Goal: Task Accomplishment & Management: Manage account settings

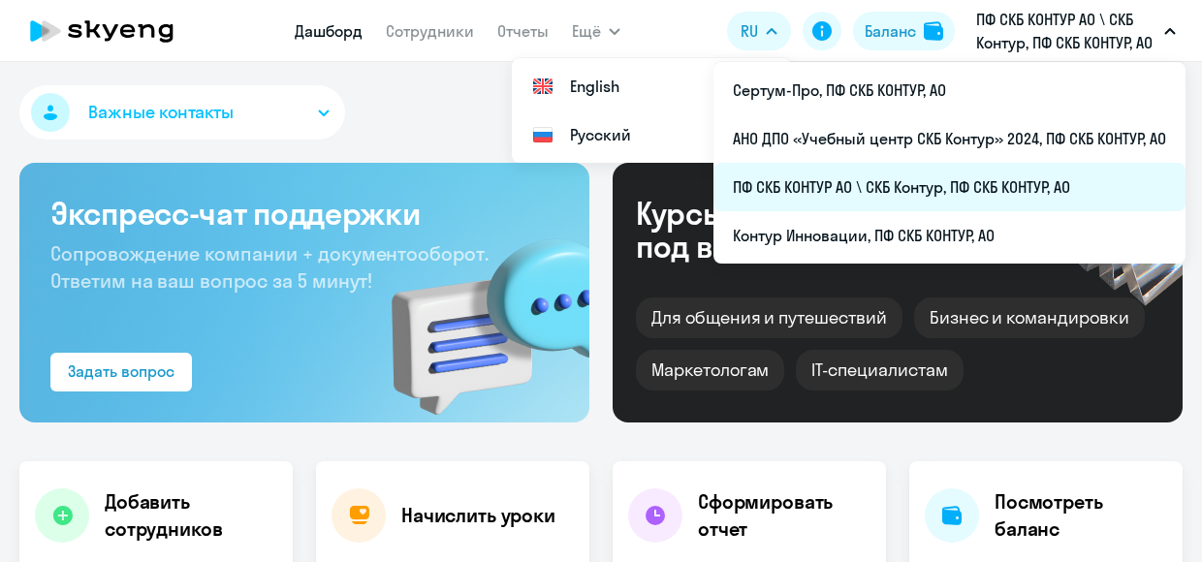
click at [822, 191] on li "ПФ СКБ КОНТУР АО \ СКБ Контур, ПФ СКБ КОНТУР, АО" at bounding box center [950, 187] width 472 height 48
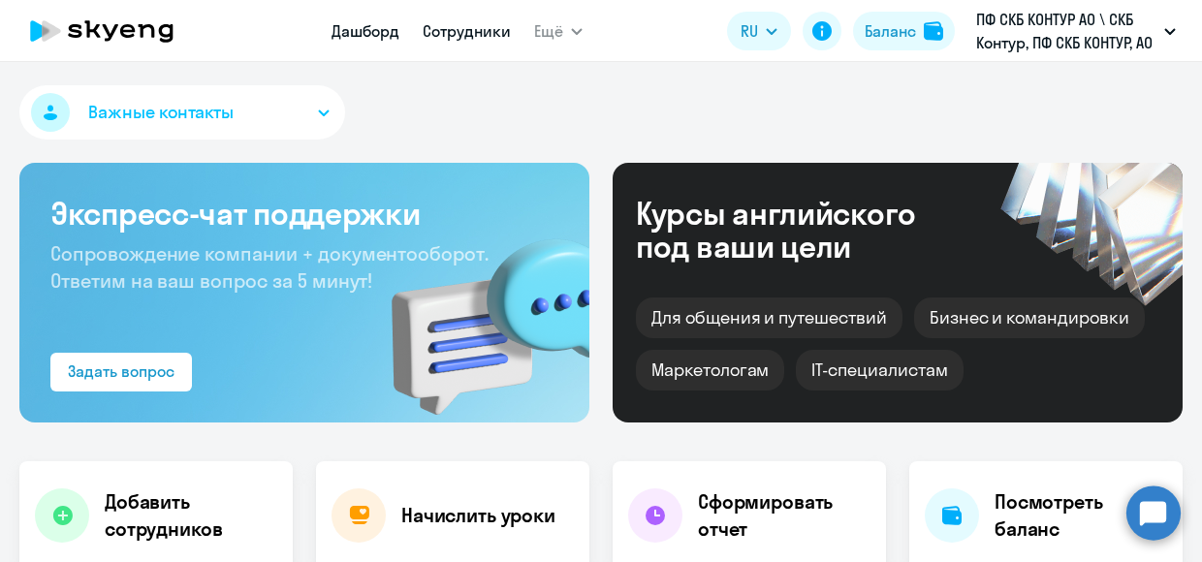
click at [463, 26] on link "Сотрудники" at bounding box center [467, 30] width 88 height 19
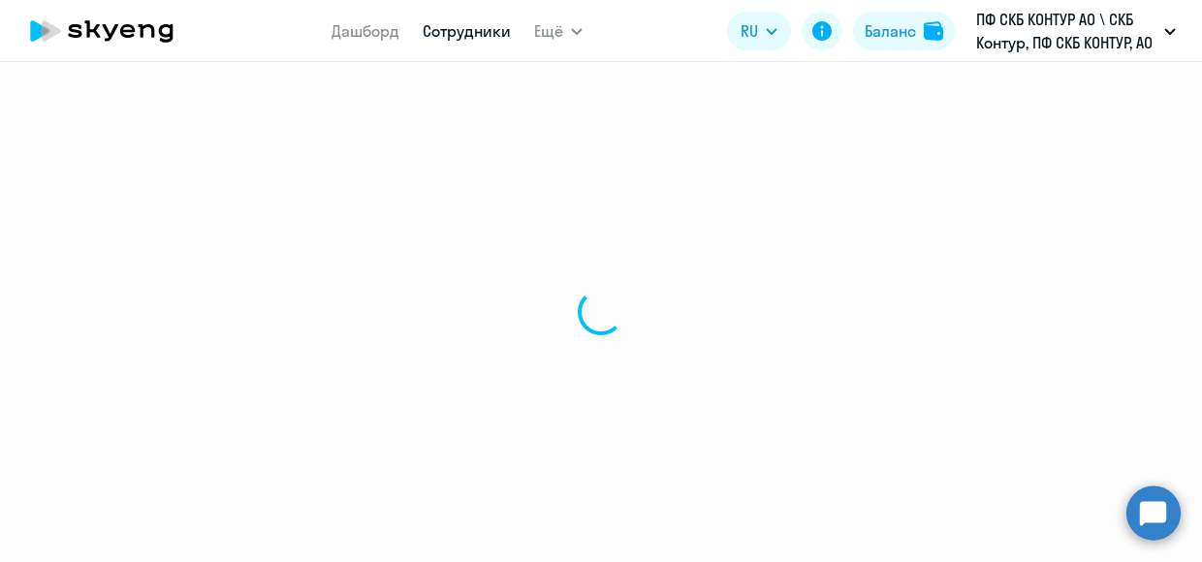
select select "30"
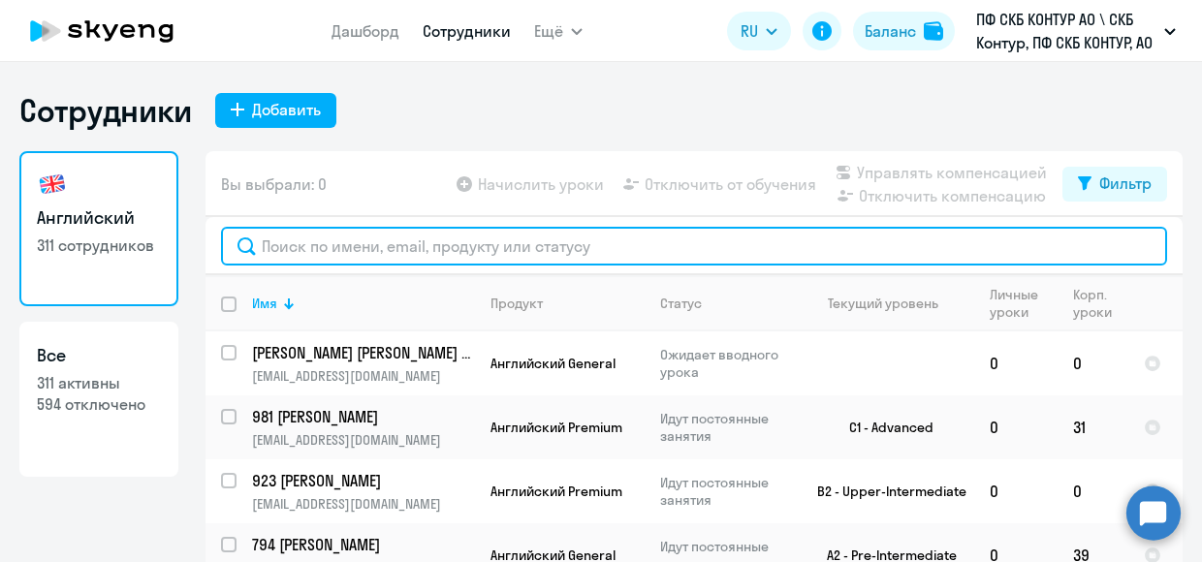
click at [315, 241] on input "text" at bounding box center [694, 246] width 946 height 39
paste input "50500"
type input "50500"
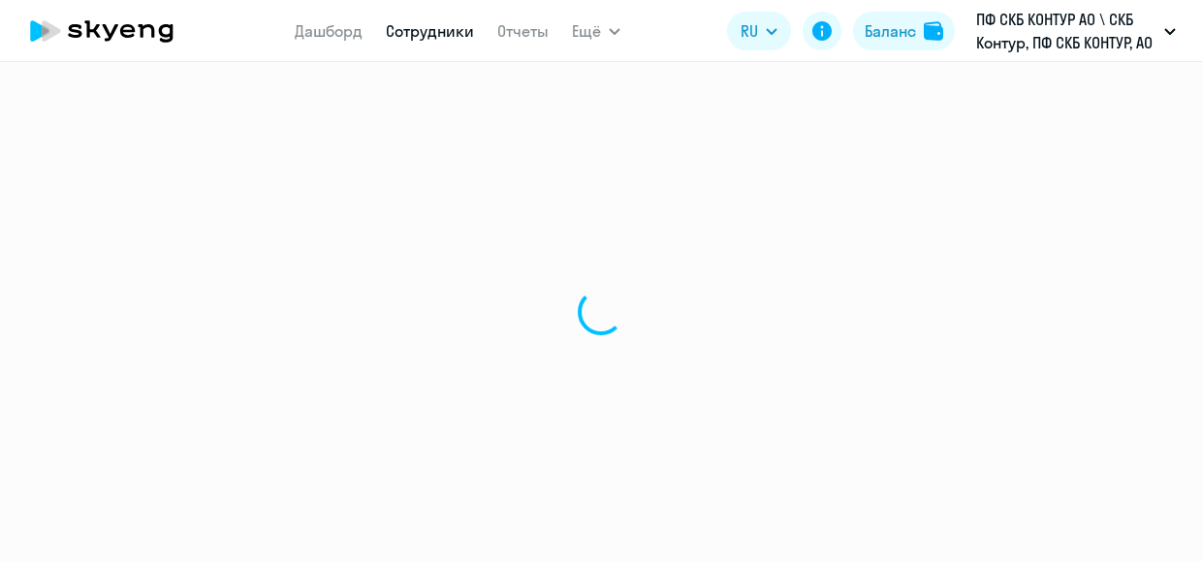
select select "30"
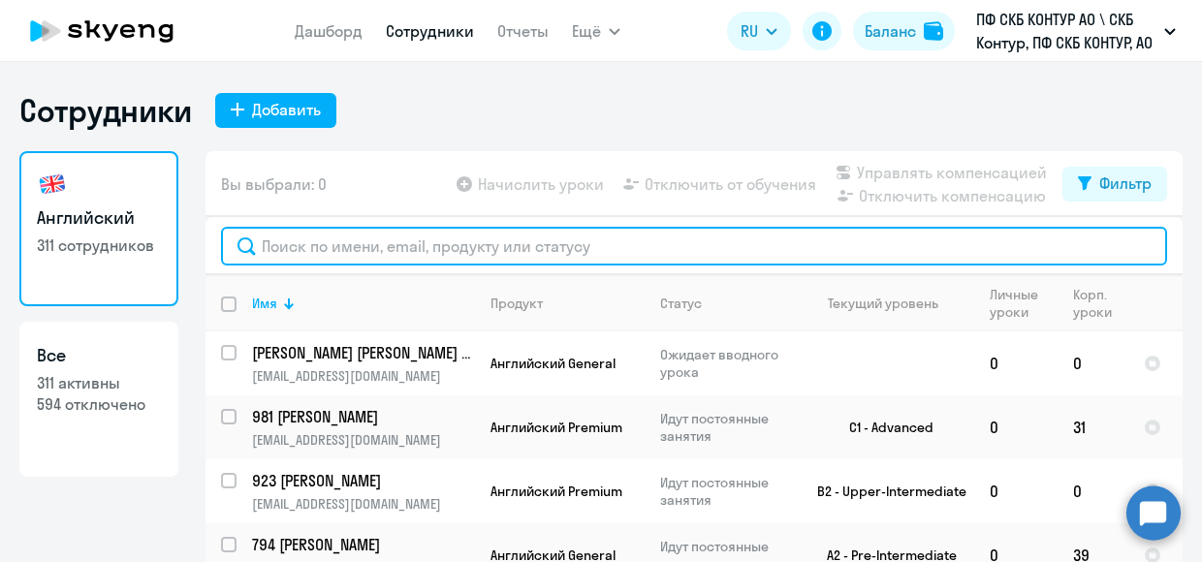
click at [298, 234] on input "text" at bounding box center [694, 246] width 946 height 39
paste input "50500"
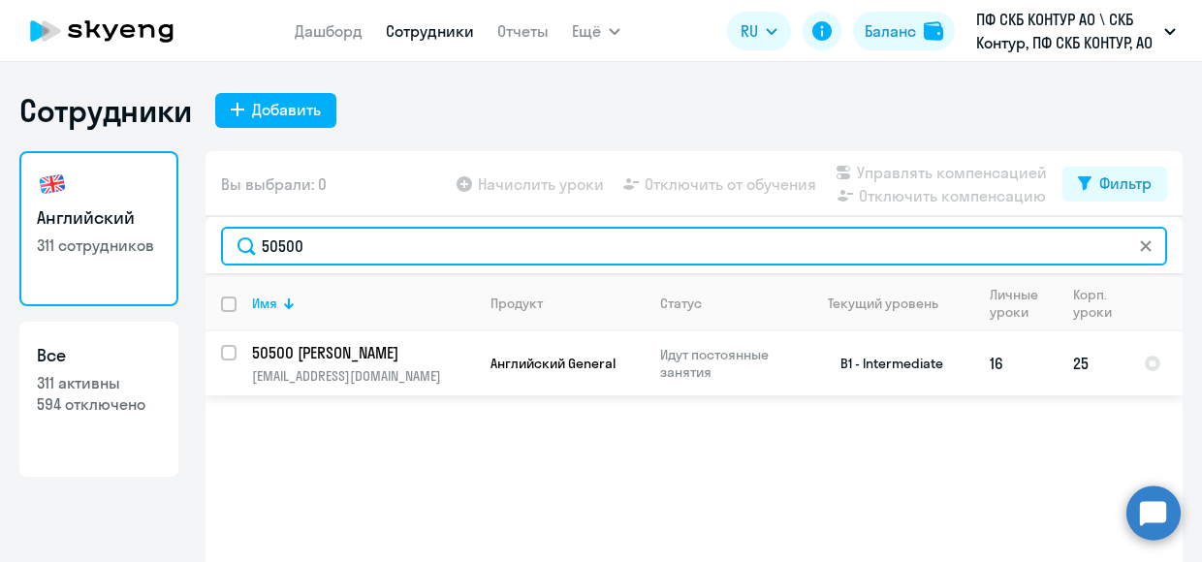
type input "50500"
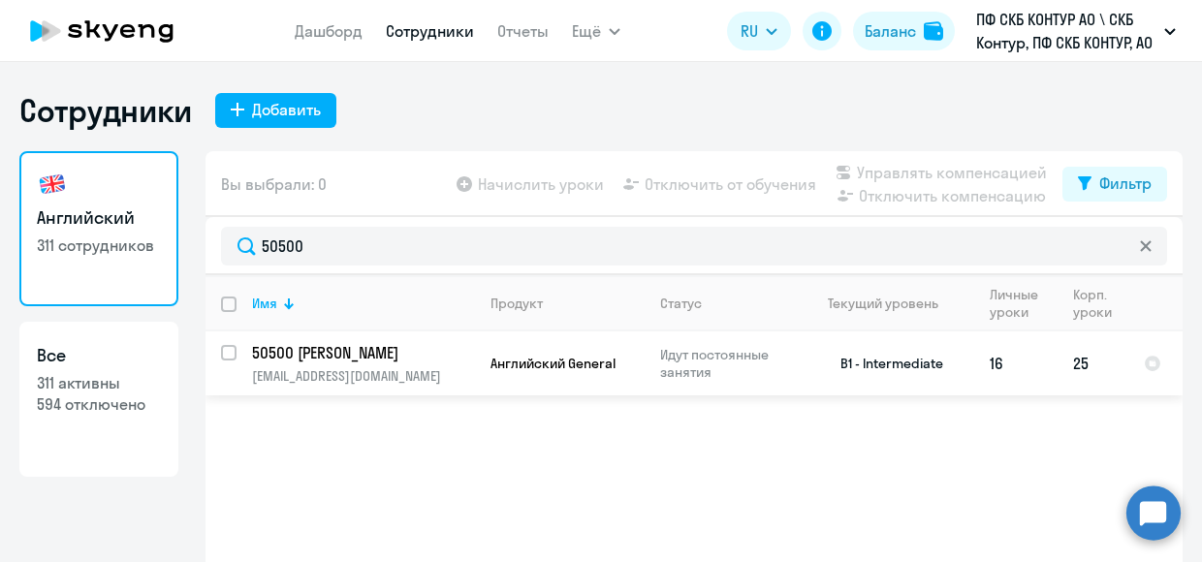
click at [366, 358] on p "50500 [PERSON_NAME]" at bounding box center [361, 352] width 219 height 21
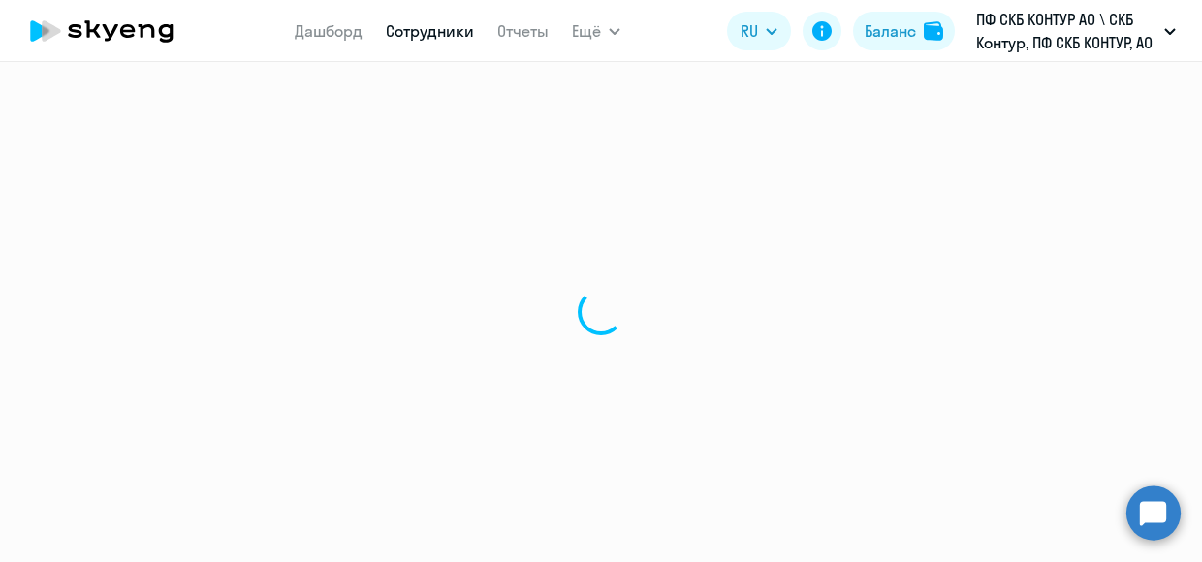
select select "english"
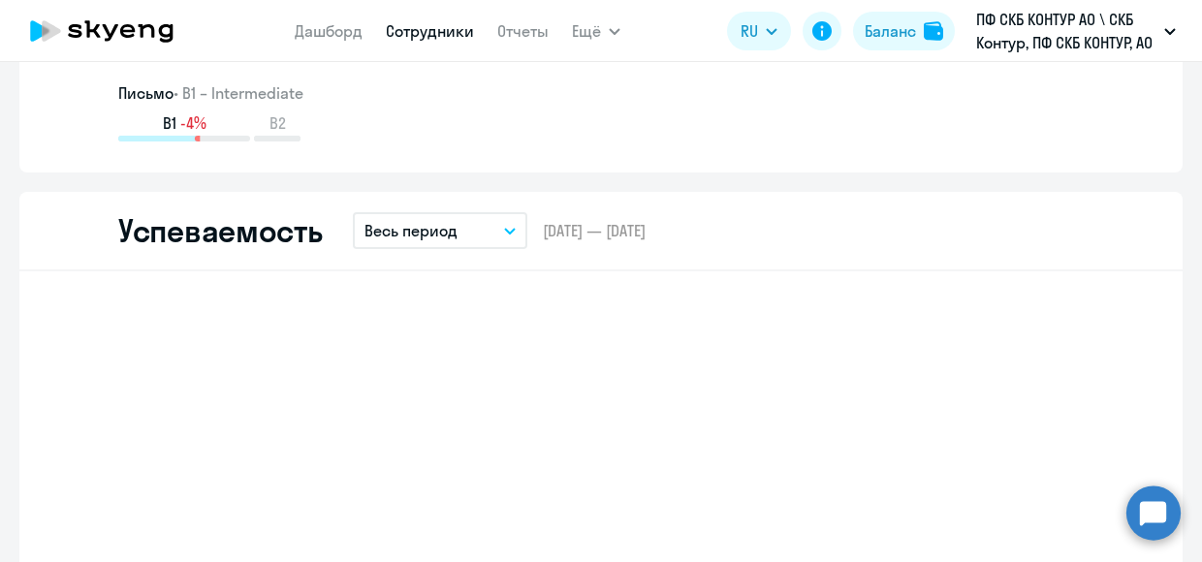
scroll to position [1745, 0]
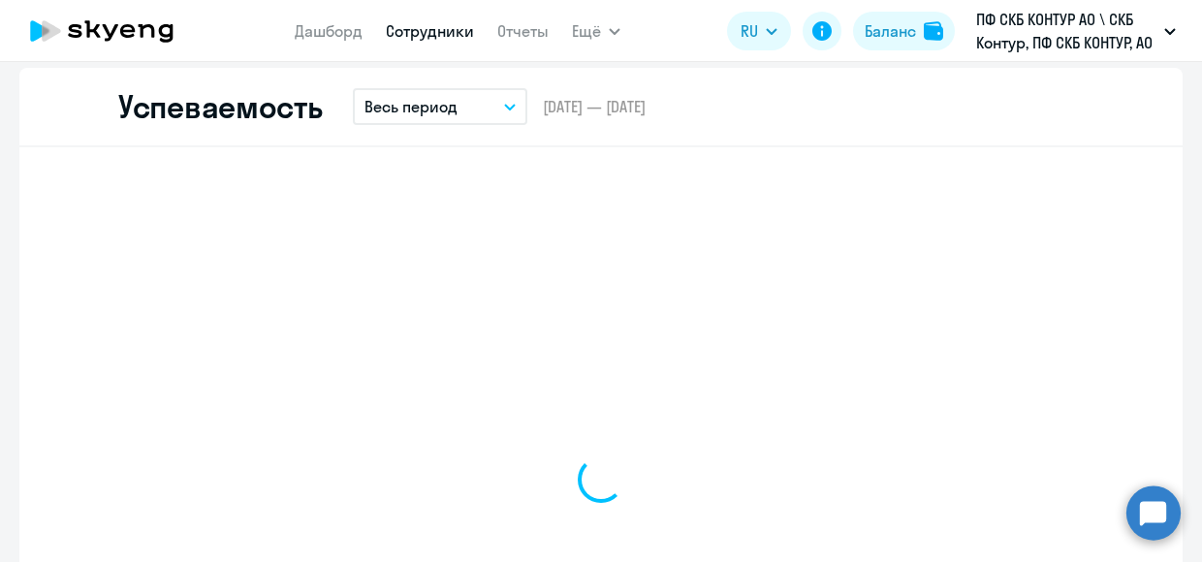
click at [504, 106] on icon "button" at bounding box center [510, 107] width 12 height 7
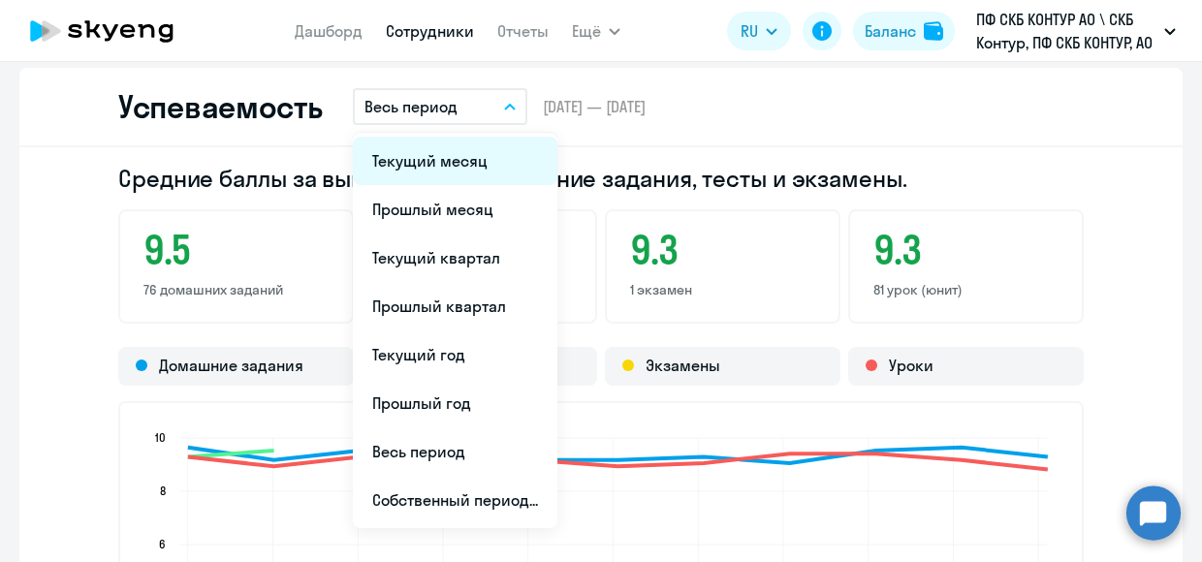
click at [462, 157] on li "Текущий месяц" at bounding box center [455, 161] width 205 height 48
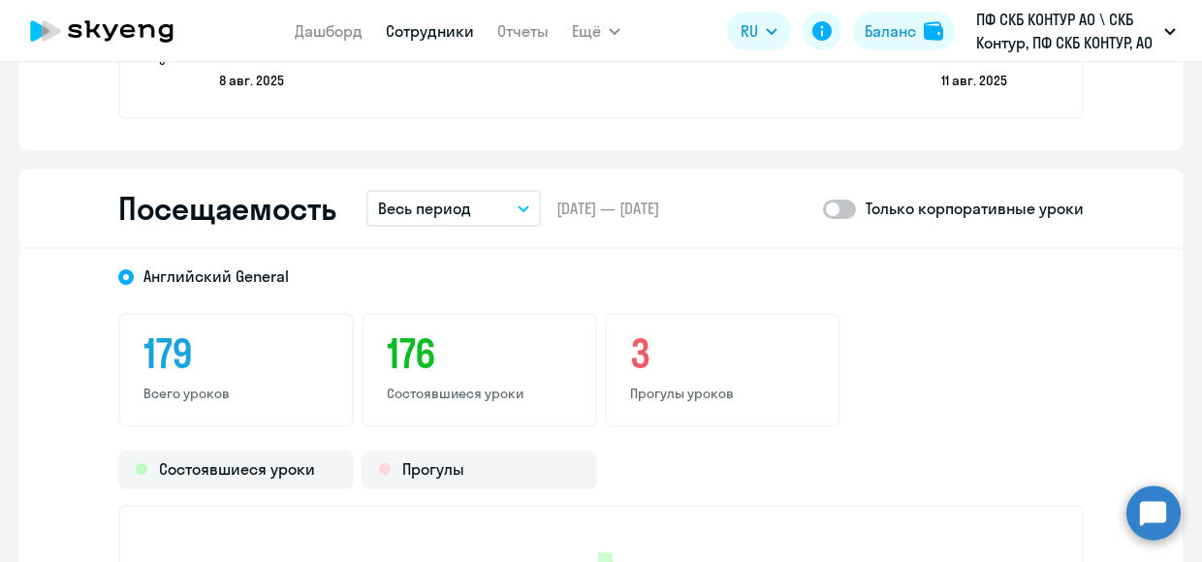
scroll to position [2424, 0]
click at [504, 210] on button "Весь период" at bounding box center [453, 207] width 175 height 37
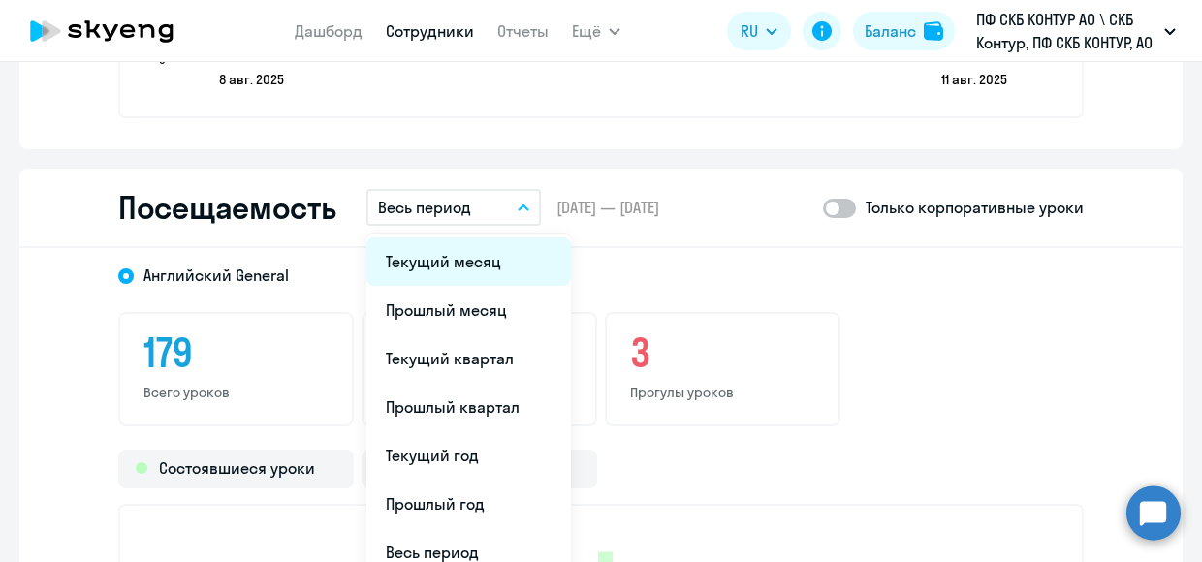
click at [472, 261] on li "Текущий месяц" at bounding box center [468, 262] width 205 height 48
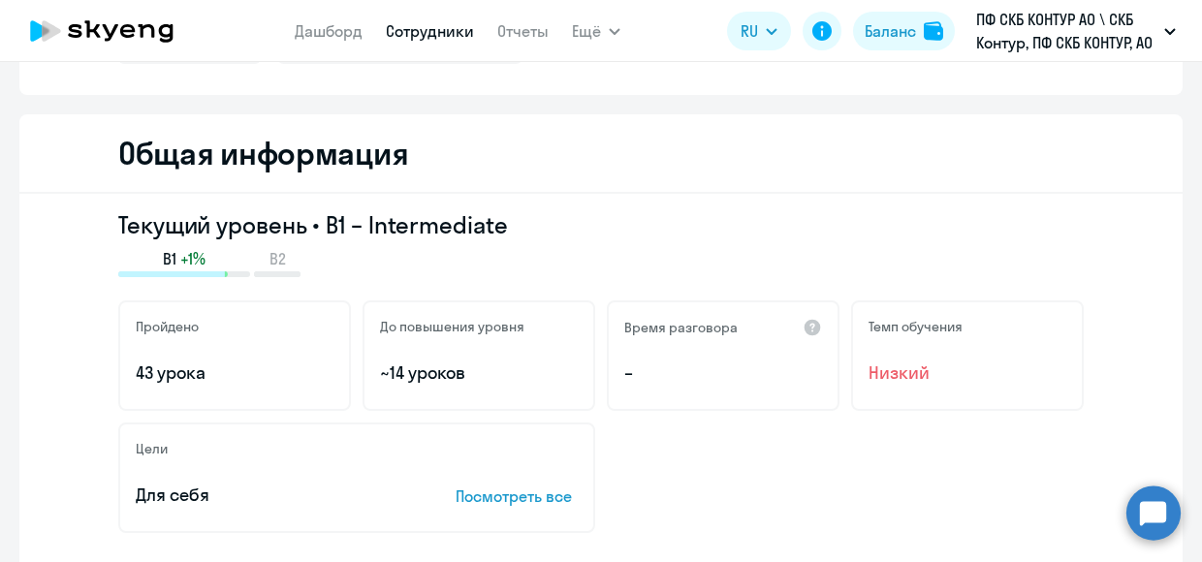
scroll to position [0, 0]
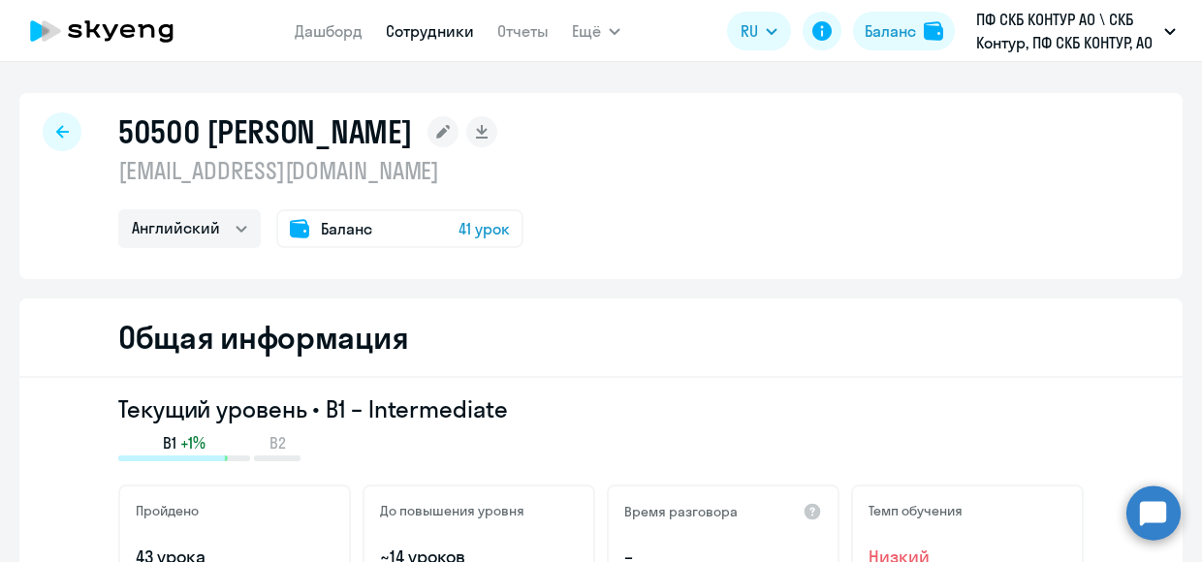
click at [45, 141] on div at bounding box center [62, 131] width 39 height 39
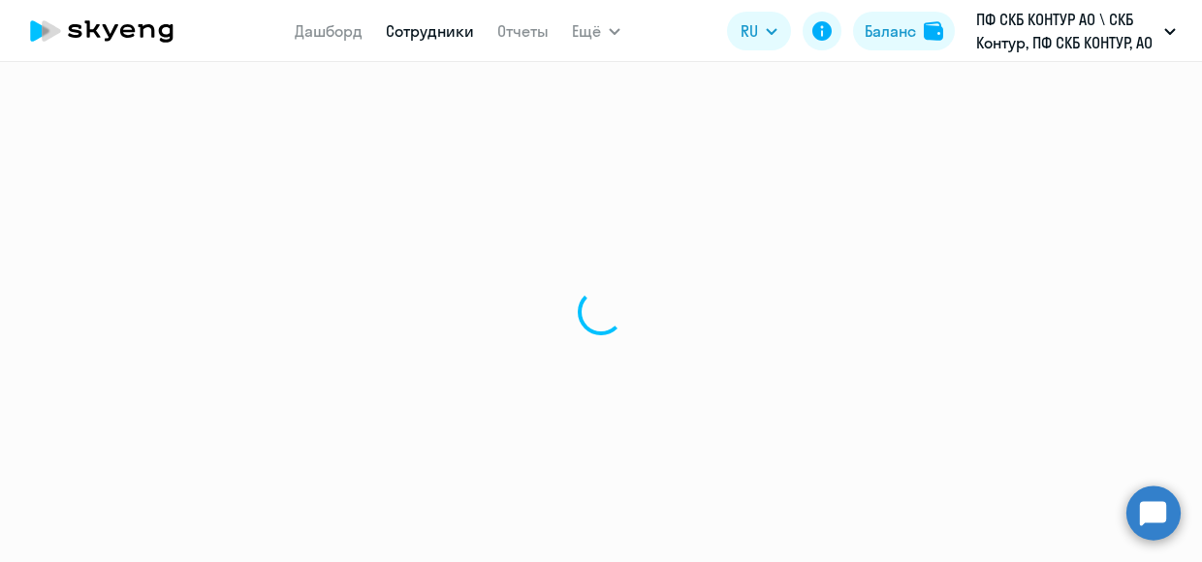
select select "30"
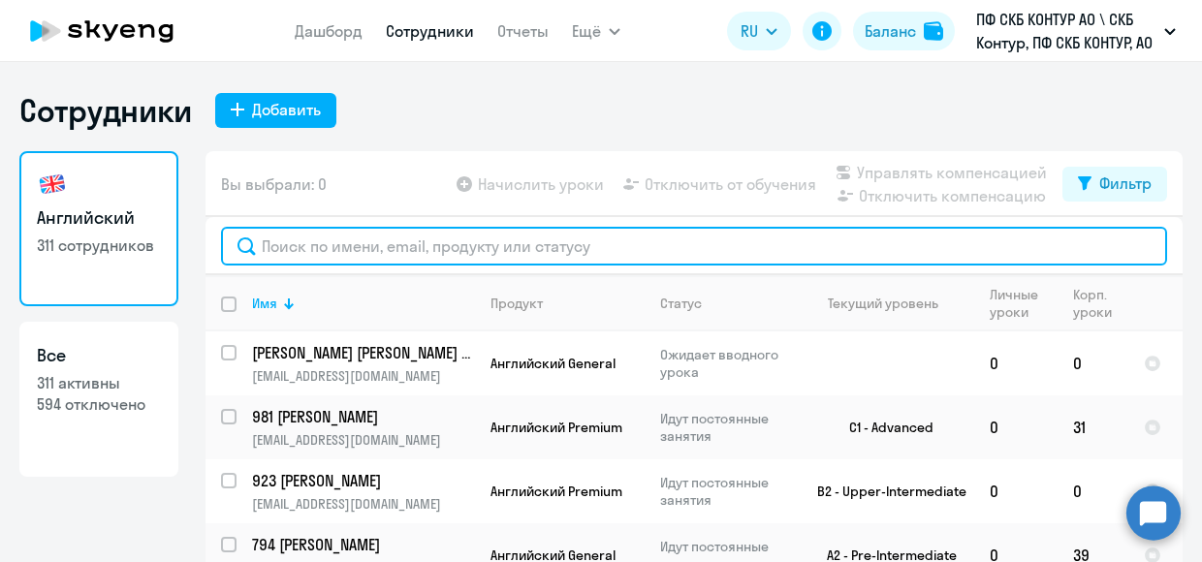
click at [335, 245] on input "text" at bounding box center [694, 246] width 946 height 39
paste input "[PERSON_NAME]"
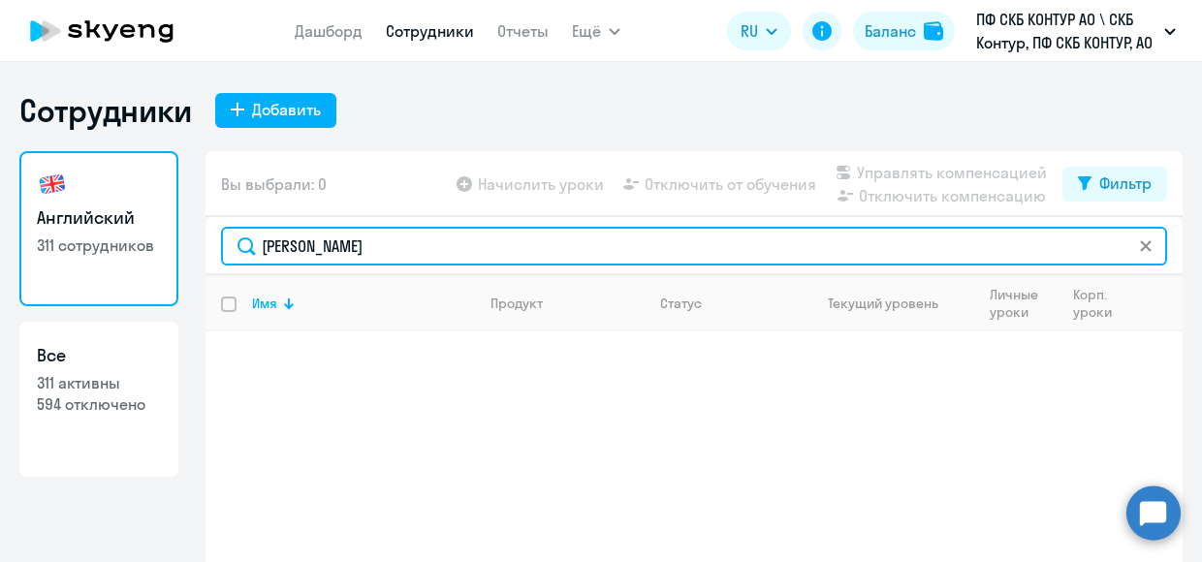
type input "[PERSON_NAME]"
drag, startPoint x: 508, startPoint y: 248, endPoint x: 155, endPoint y: 226, distance: 353.6
click at [157, 226] on div "Английский 311 сотрудников Все 311 активны 594 отключено Вы выбрали: 0 Начислит…" at bounding box center [600, 385] width 1163 height 469
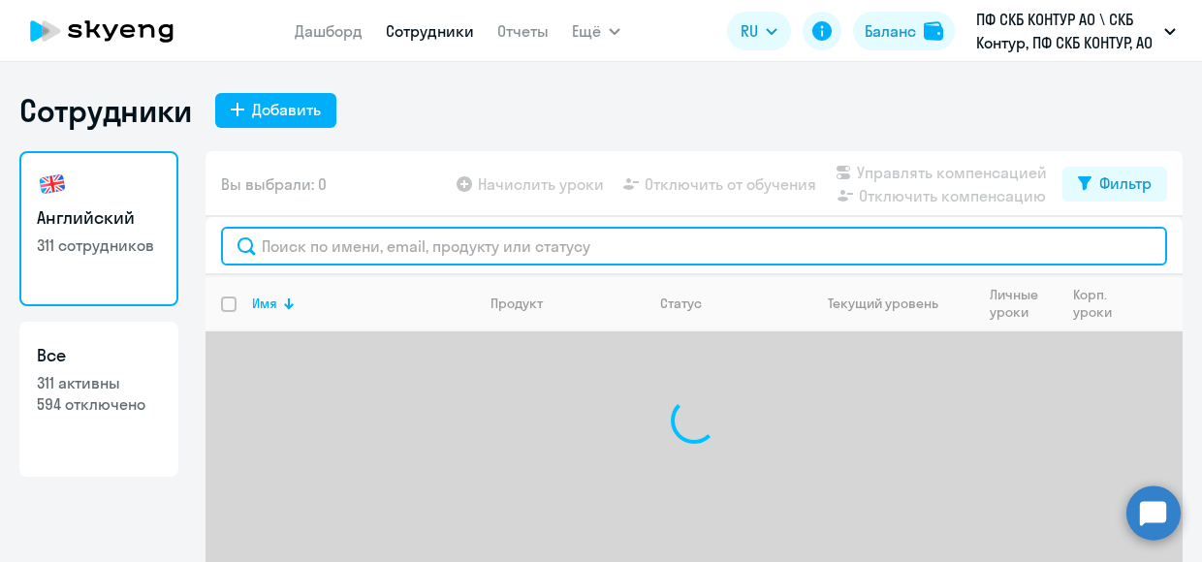
paste input "50500"
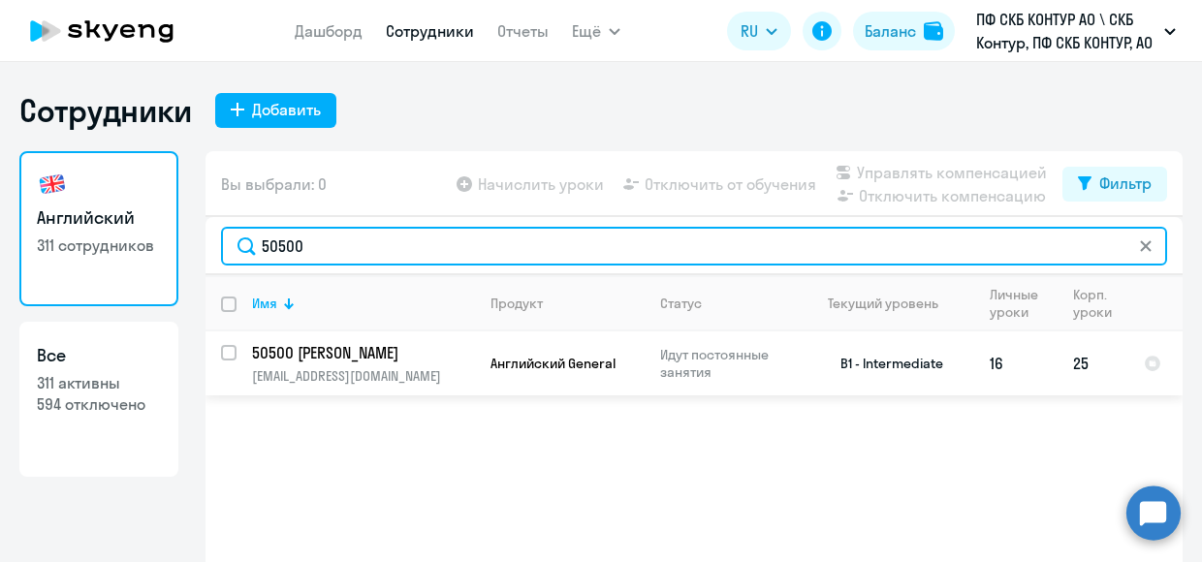
scroll to position [58, 0]
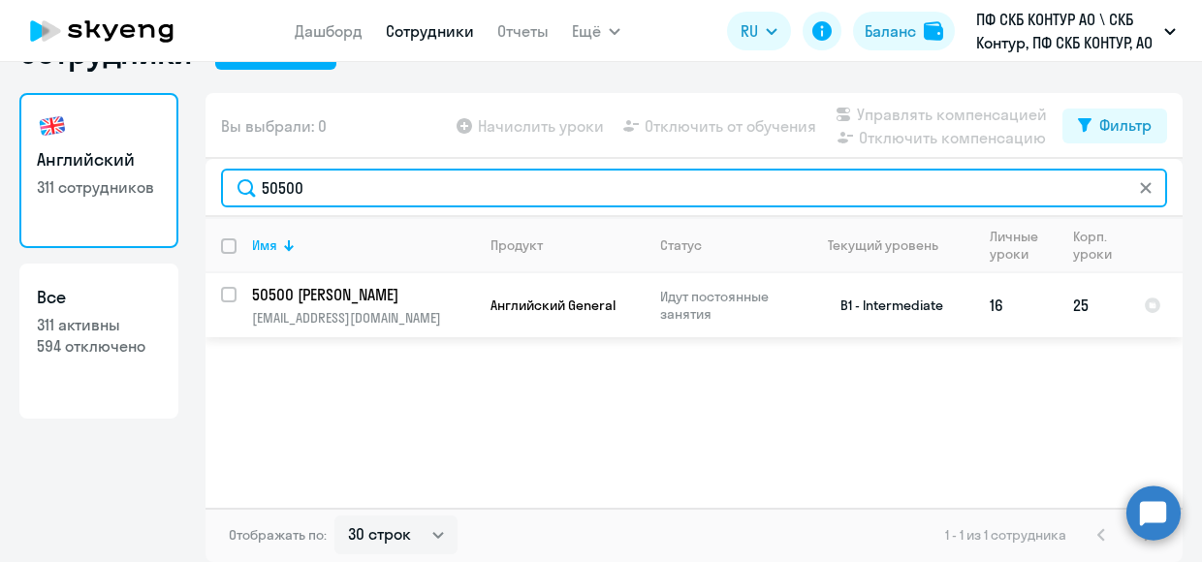
type input "50500"
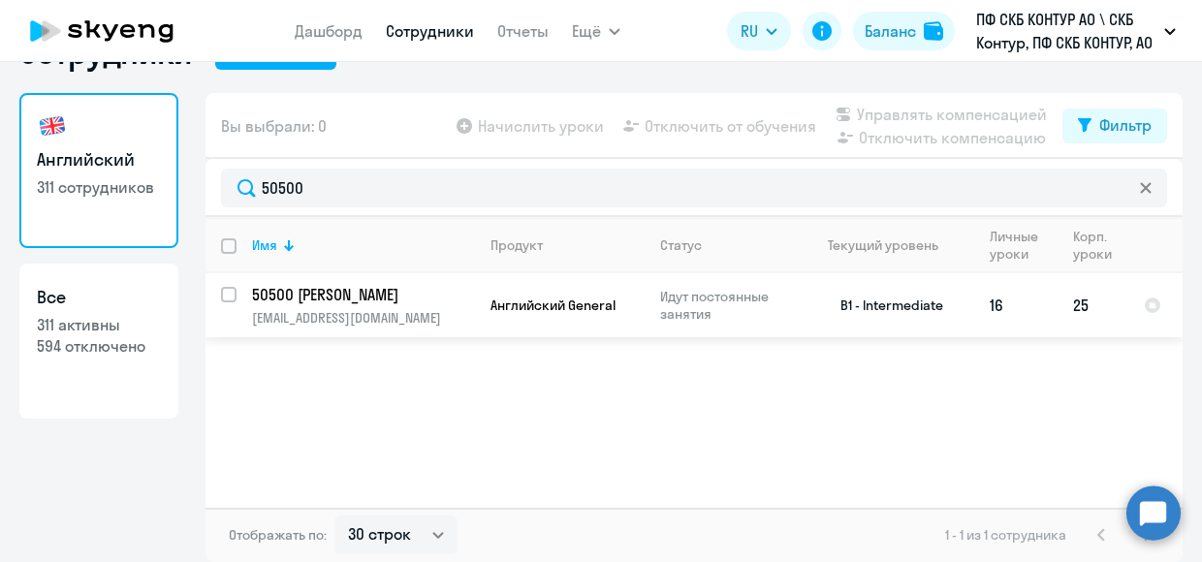
click at [223, 290] on input "select row 20350421" at bounding box center [240, 306] width 39 height 39
checkbox input "true"
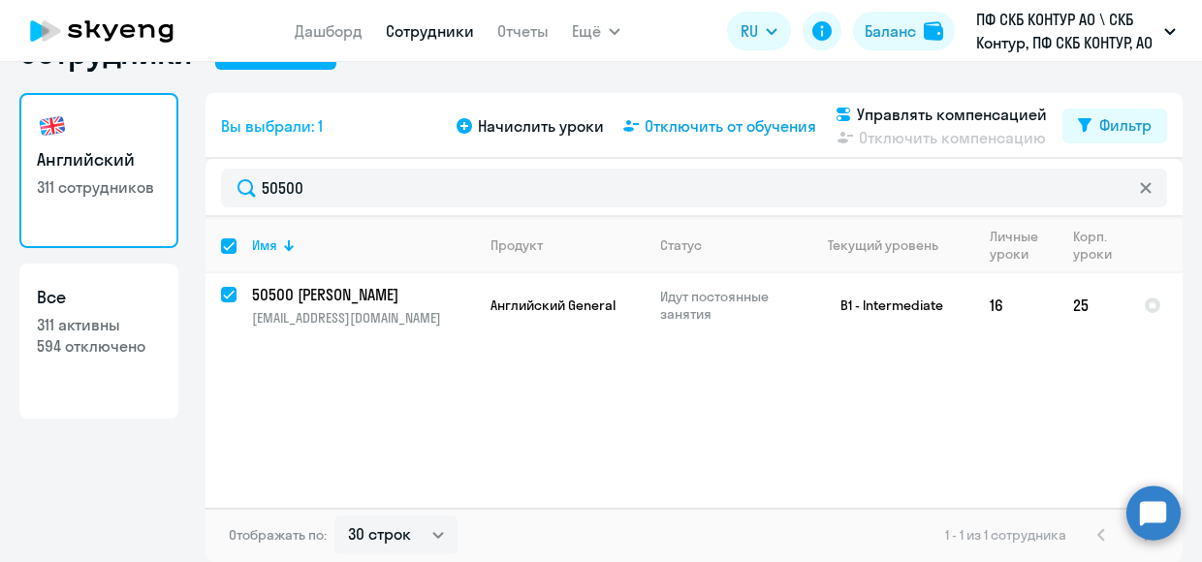
click at [712, 127] on span "Отключить от обучения" at bounding box center [731, 125] width 172 height 23
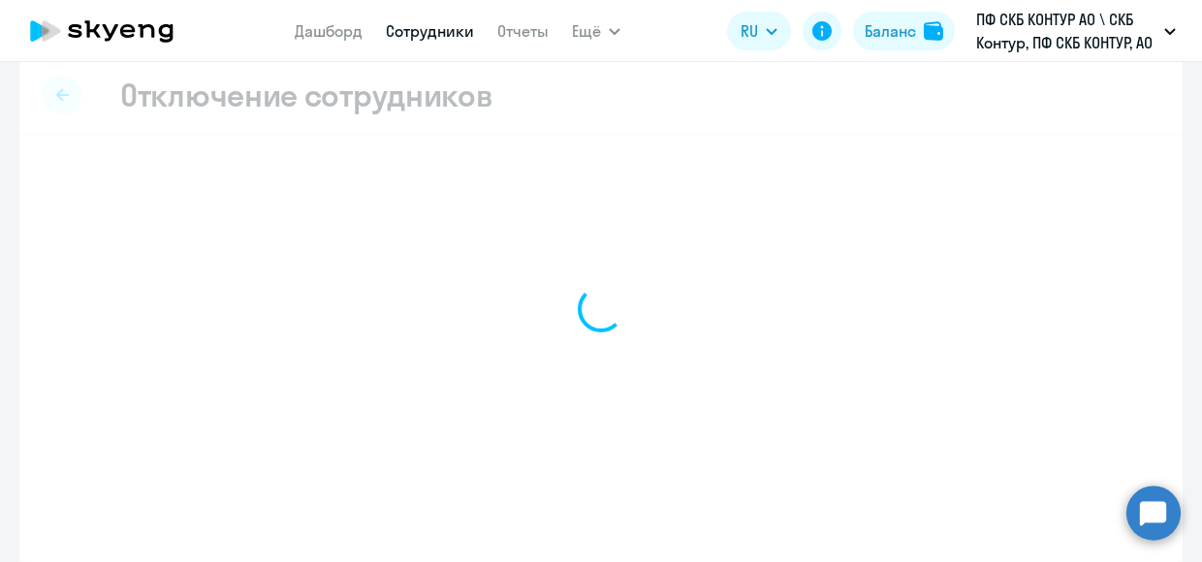
scroll to position [21, 0]
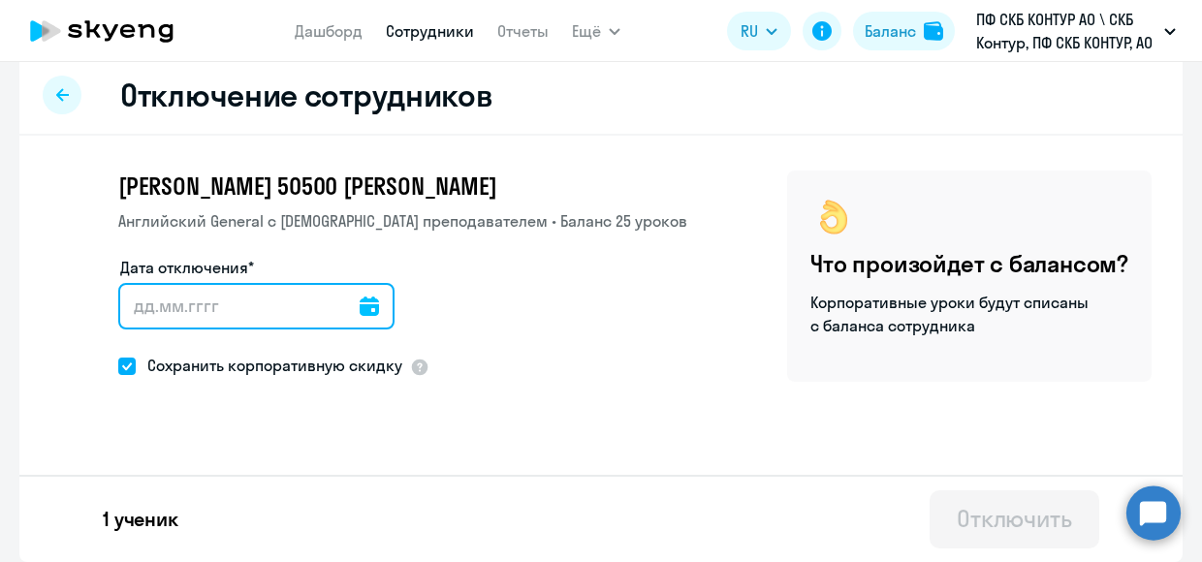
click at [191, 305] on input "Дата отключения*" at bounding box center [256, 306] width 276 height 47
click at [363, 311] on input "Дата отключения*" at bounding box center [256, 306] width 276 height 47
click at [238, 300] on input "Дата отключения*" at bounding box center [256, 306] width 276 height 47
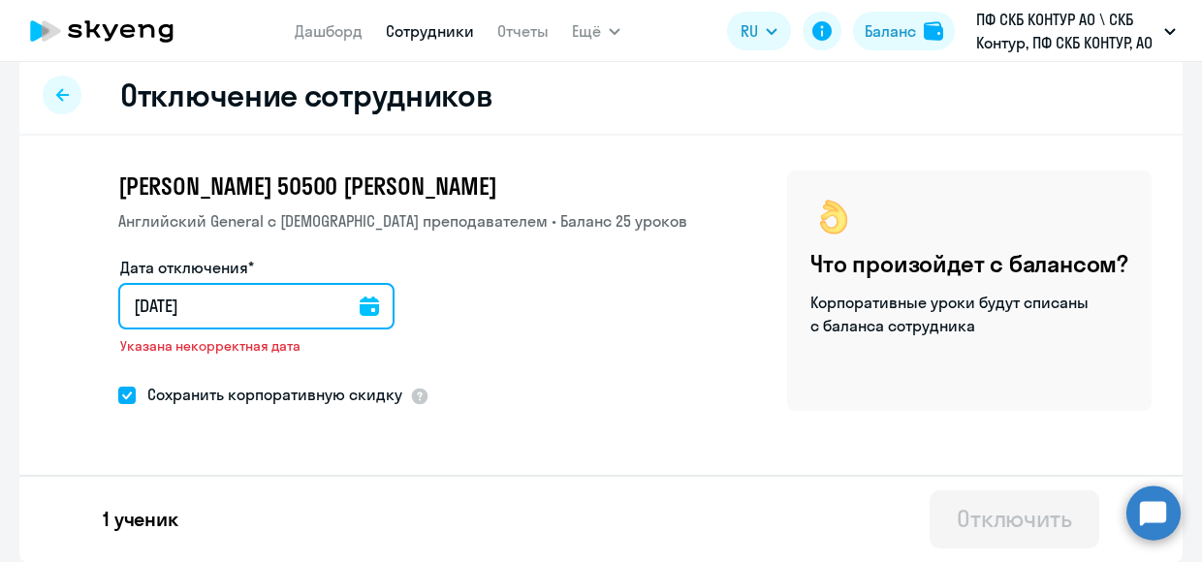
type input "[DATE]"
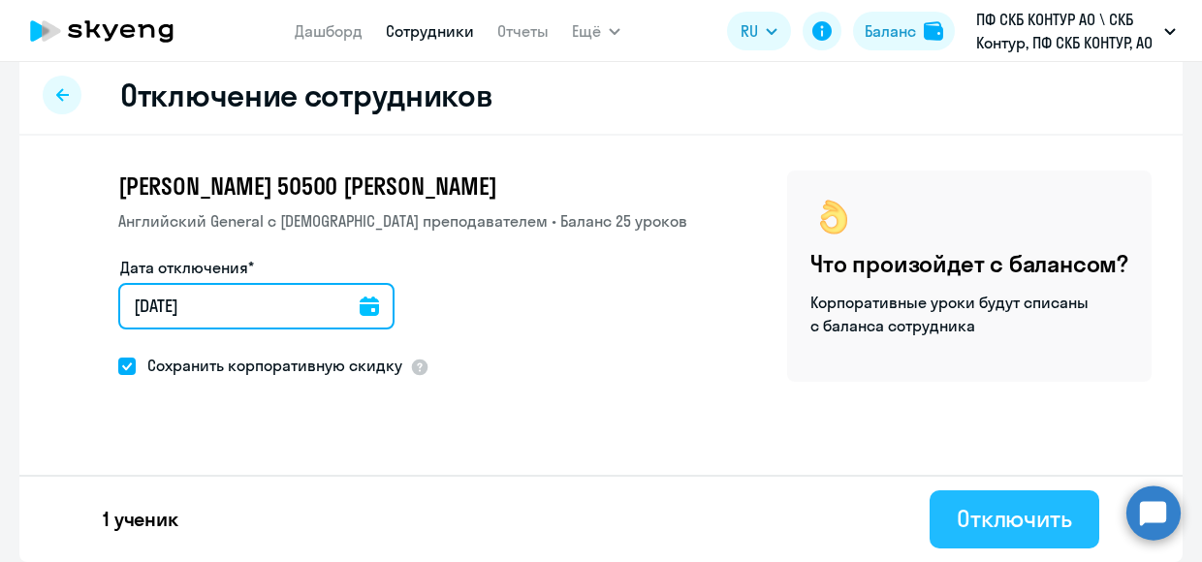
type input "[DATE]"
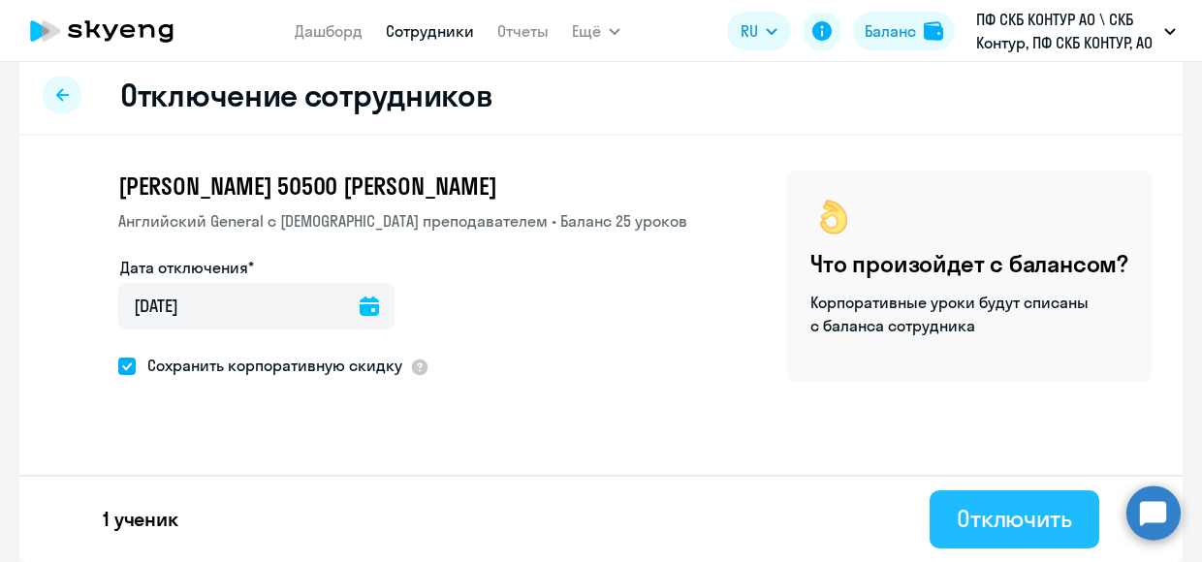
click at [995, 511] on div "Отключить" at bounding box center [1014, 518] width 115 height 31
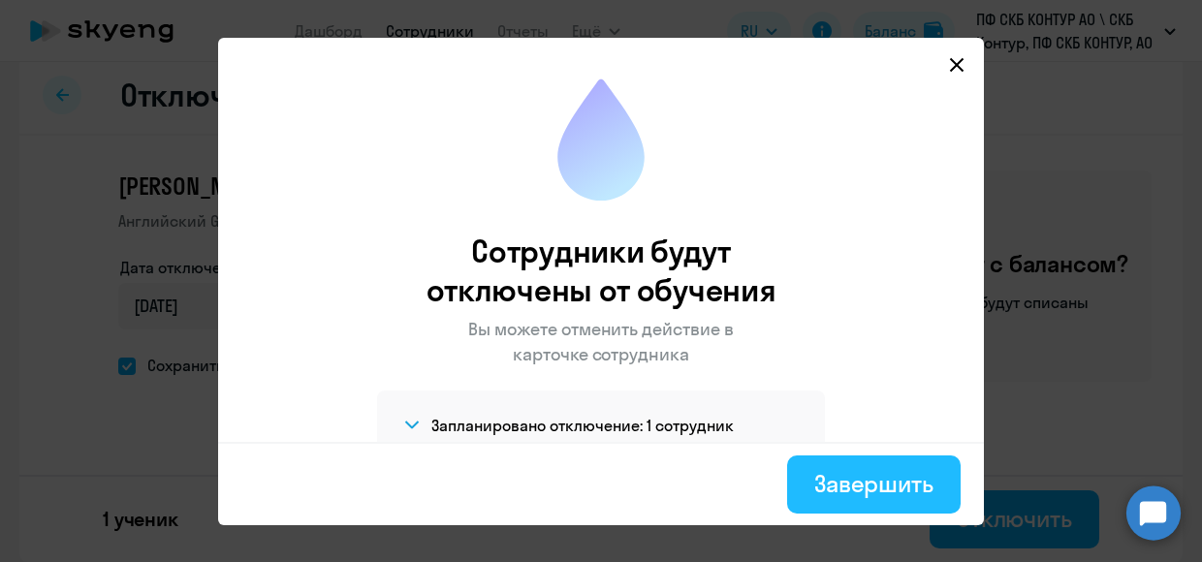
click at [858, 491] on div "Завершить" at bounding box center [873, 483] width 119 height 31
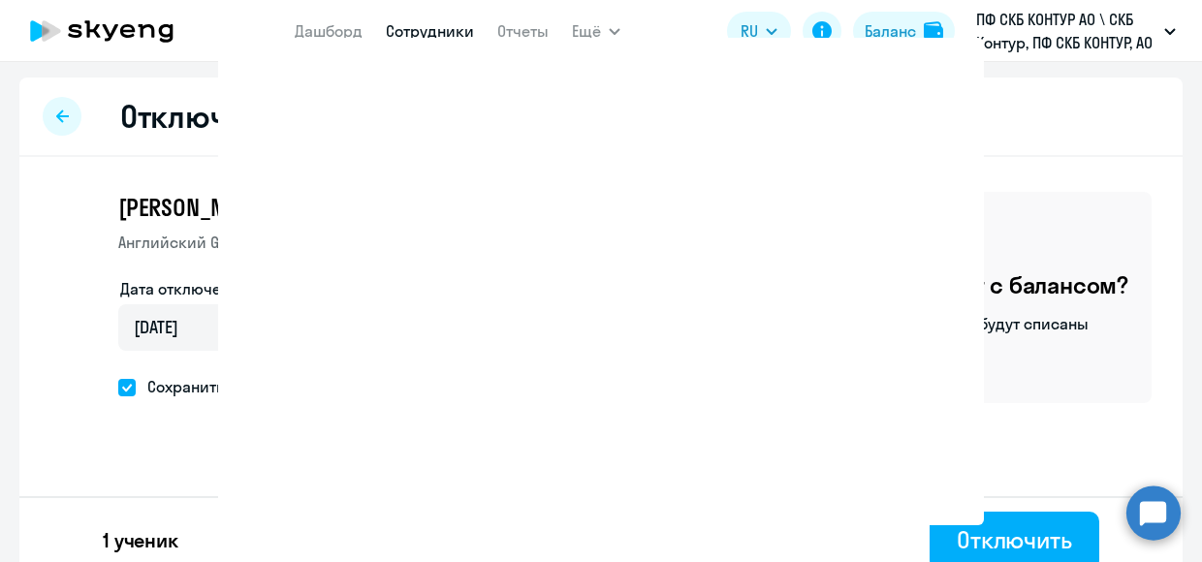
select select "30"
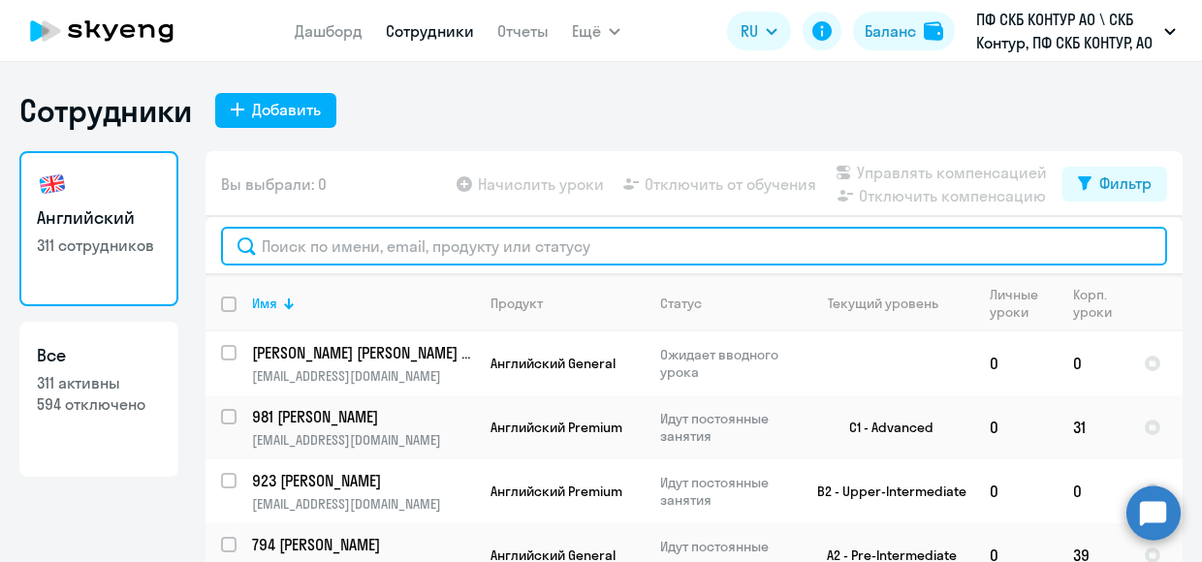
click at [322, 247] on input "text" at bounding box center [694, 246] width 946 height 39
paste input "50500"
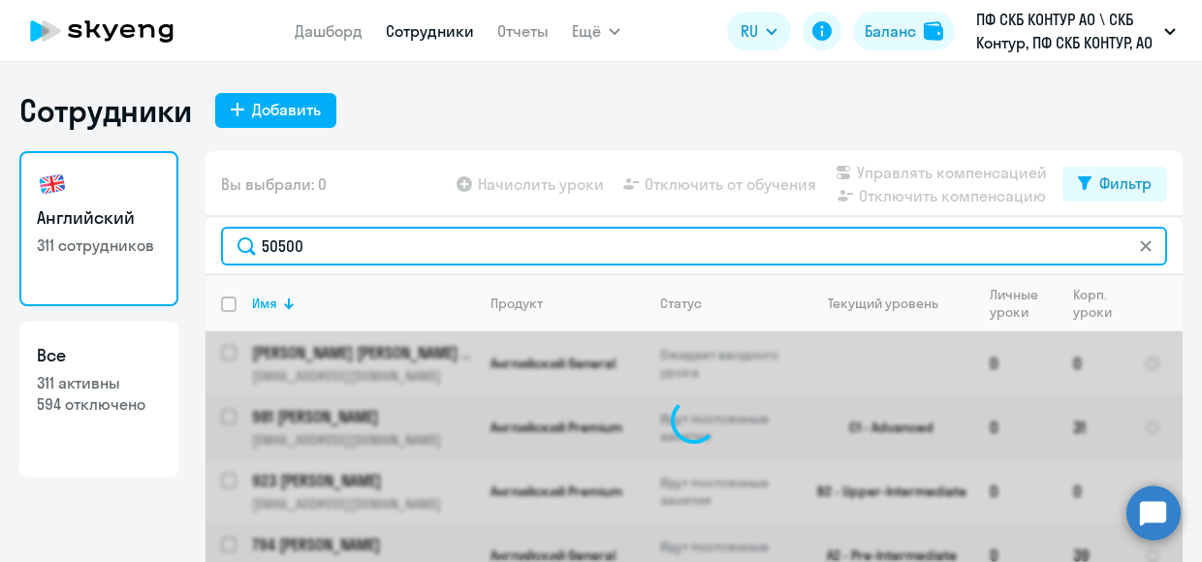
drag, startPoint x: 303, startPoint y: 241, endPoint x: 155, endPoint y: 241, distance: 148.3
click at [155, 241] on div "Английский 311 сотрудников Все 311 активны 594 отключено Вы выбрали: 0 Начислит…" at bounding box center [600, 385] width 1163 height 469
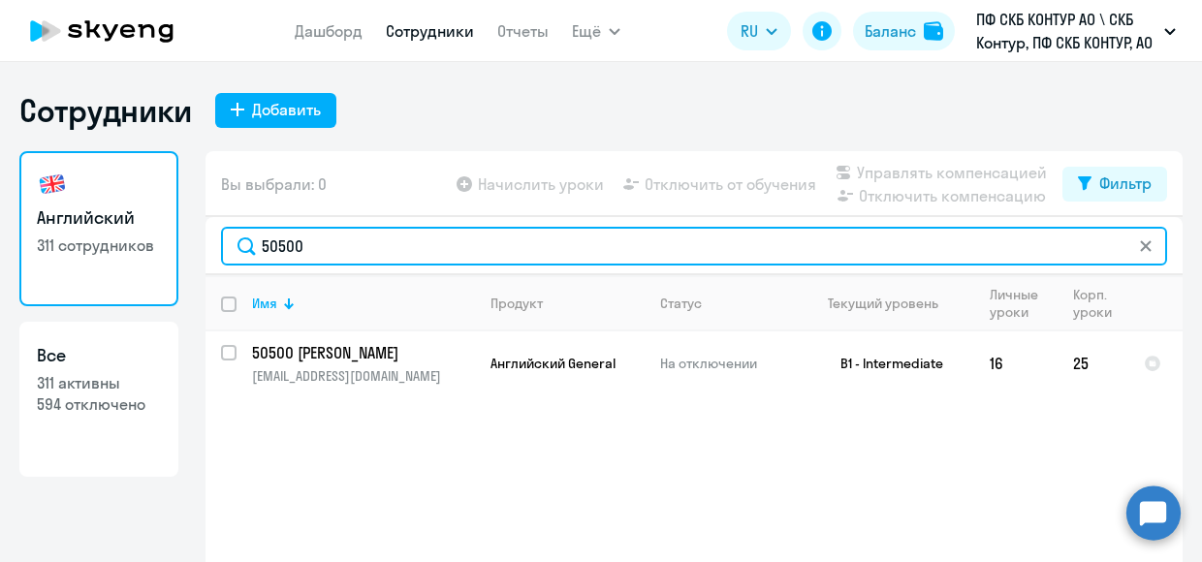
type input "50500"
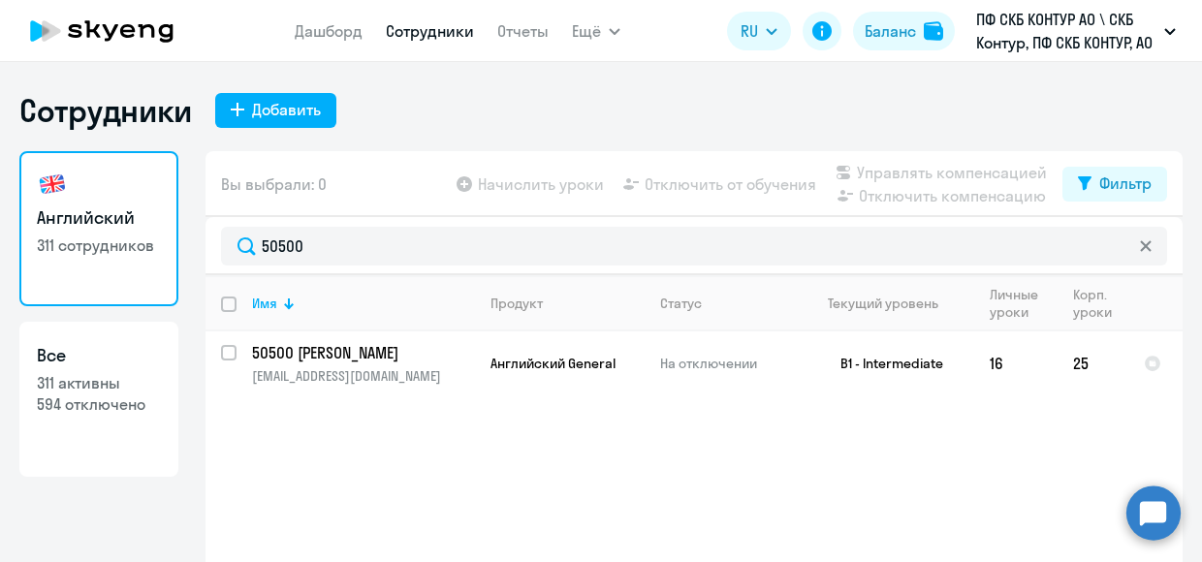
drag, startPoint x: 265, startPoint y: 251, endPoint x: 1009, endPoint y: 513, distance: 789.3
click at [1013, 514] on div "Имя Продукт Статус Текущий уровень Личные уроки Корп. уроки 50500 [PERSON_NAME]…" at bounding box center [694, 420] width 977 height 291
